Goal: Find specific page/section: Find specific page/section

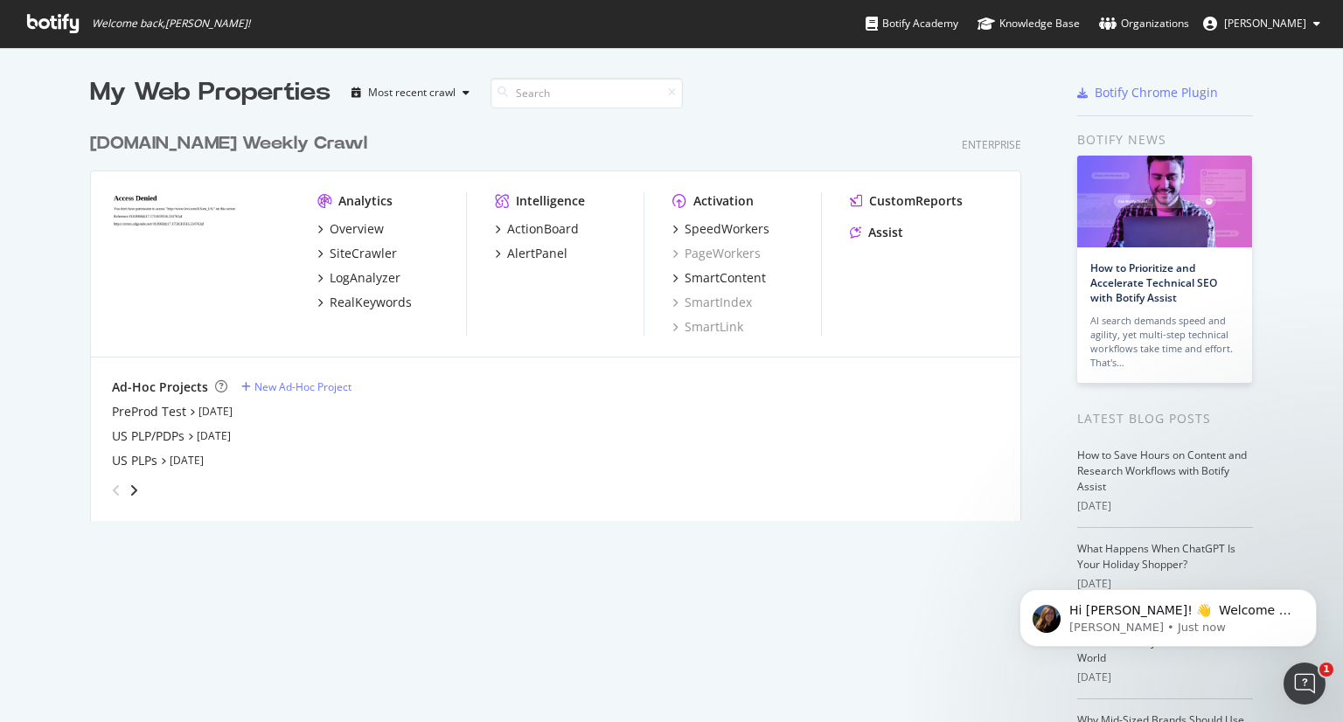
click at [198, 143] on div "[DOMAIN_NAME] Weekly Crawl" at bounding box center [228, 143] width 277 height 25
